Goal: Task Accomplishment & Management: Manage account settings

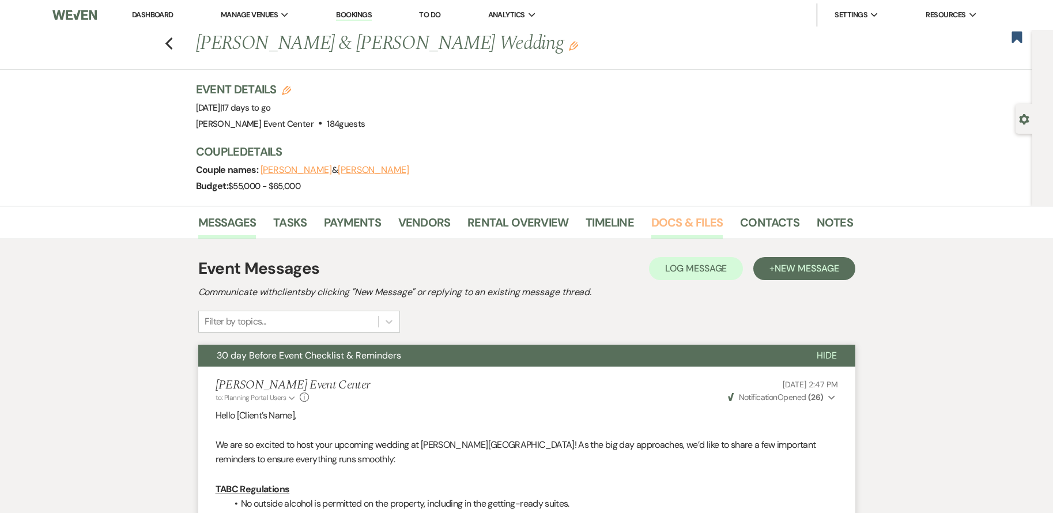
click at [672, 217] on link "Docs & Files" at bounding box center [686, 225] width 71 height 25
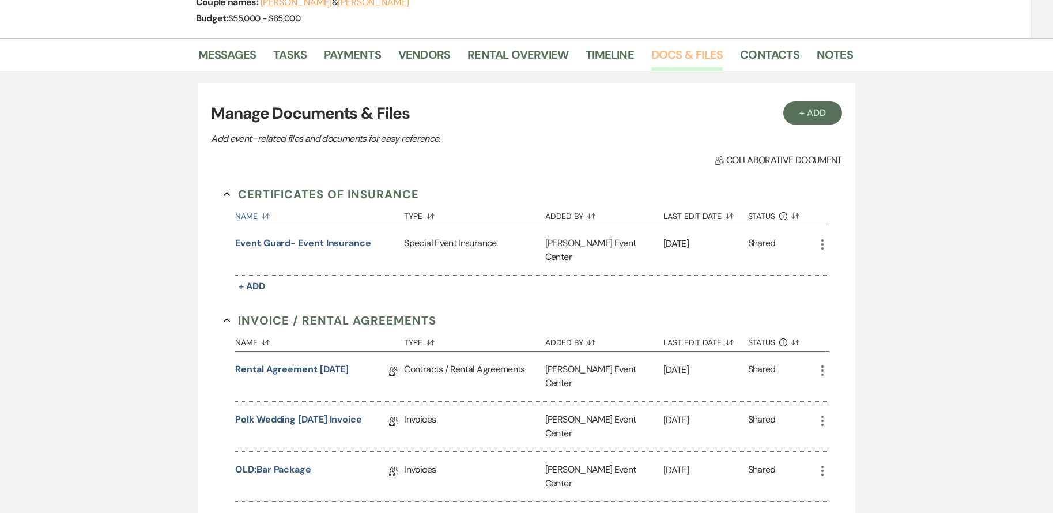
scroll to position [173, 0]
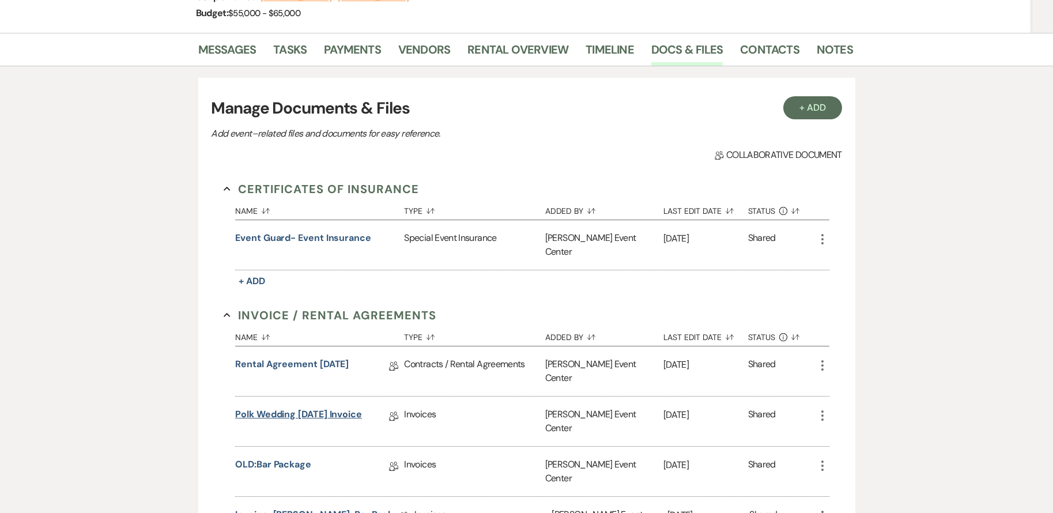
click at [326, 407] on link "Polk Wedding [DATE] Invoice" at bounding box center [298, 416] width 127 height 18
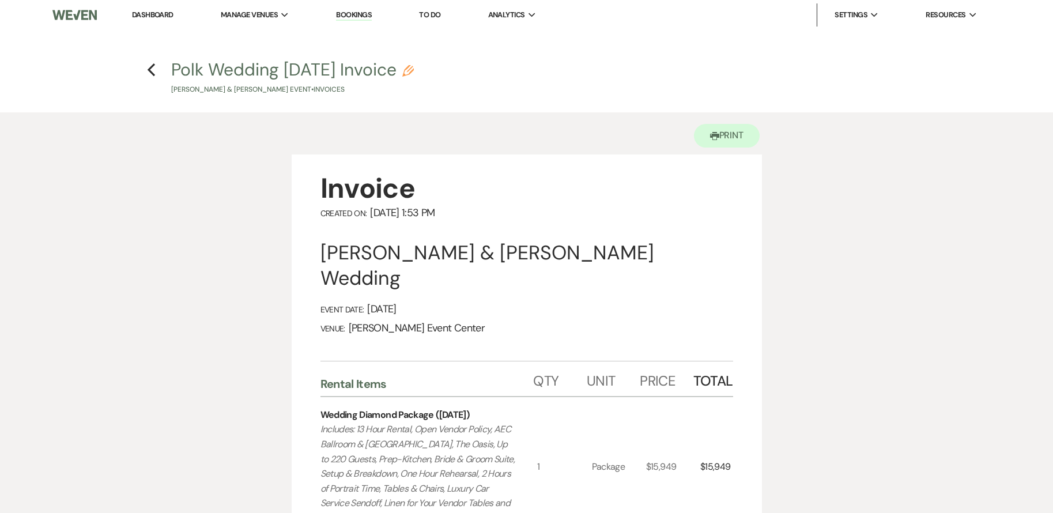
click at [156, 70] on h4 "Previous Polk Wedding [DATE] Invoice Pencil [PERSON_NAME] & [PERSON_NAME] Event…" at bounding box center [527, 76] width 830 height 37
click at [149, 69] on use "button" at bounding box center [150, 69] width 7 height 13
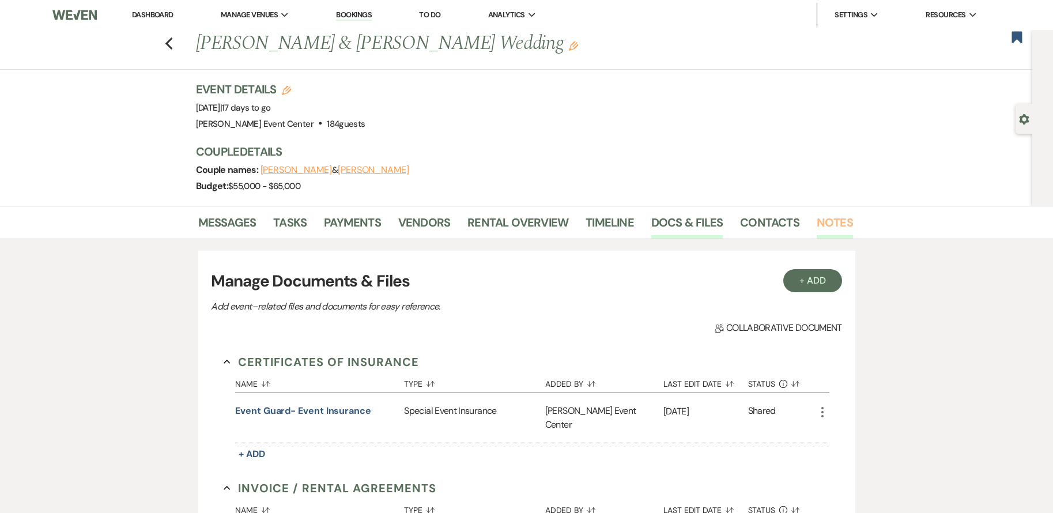
click at [839, 220] on link "Notes" at bounding box center [834, 225] width 36 height 25
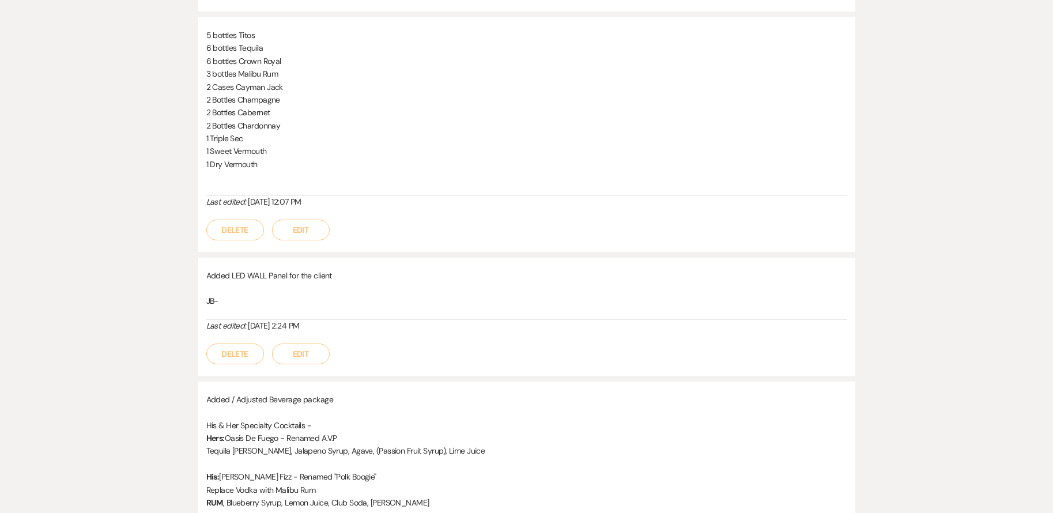
scroll to position [634, 0]
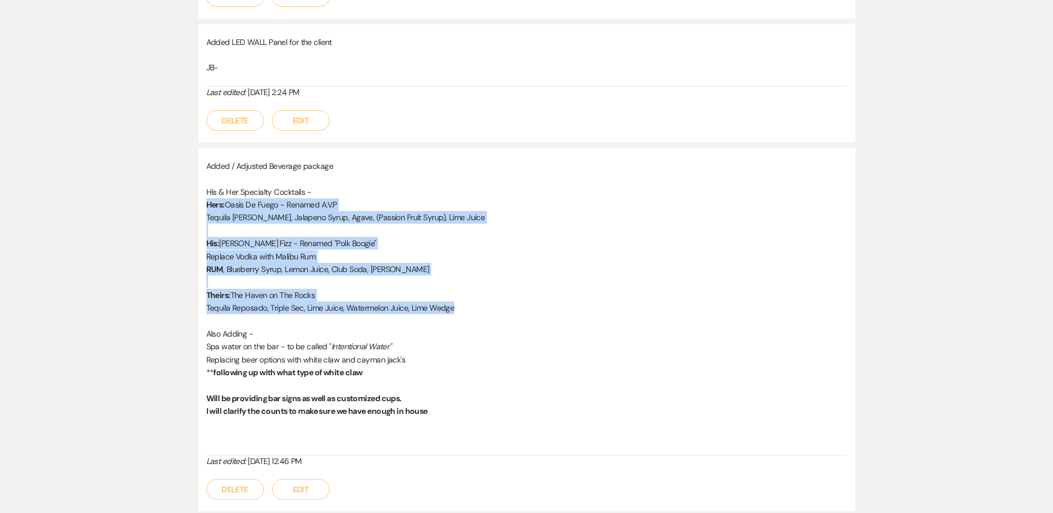
drag, startPoint x: 206, startPoint y: 203, endPoint x: 479, endPoint y: 313, distance: 294.4
click at [479, 313] on div "Added / Adjusted Beverage package His & Her Specialty Cocktails - Hers: Oasis D…" at bounding box center [526, 308] width 641 height 296
copy div "Hers: Oasis De Fuego - Renamed A.V.P Tequila [PERSON_NAME], Jalapeno Syrup, Aga…"
